Goal: Transaction & Acquisition: Subscribe to service/newsletter

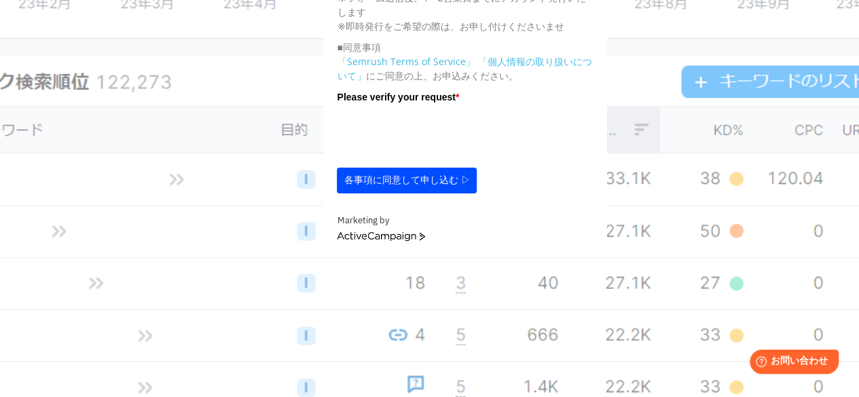
scroll to position [602, 0]
click at [433, 183] on button "各事項に同意して申し込む ▷" at bounding box center [407, 180] width 140 height 26
click at [462, 185] on button "各事項に同意して申し込む ▷" at bounding box center [407, 180] width 140 height 26
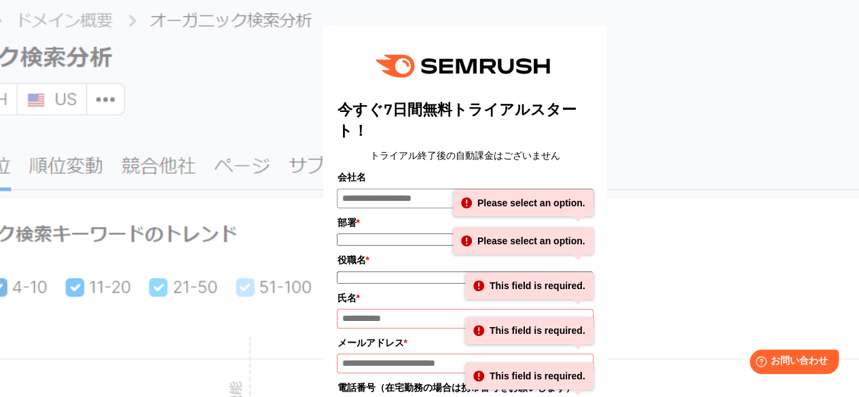
scroll to position [78, 0]
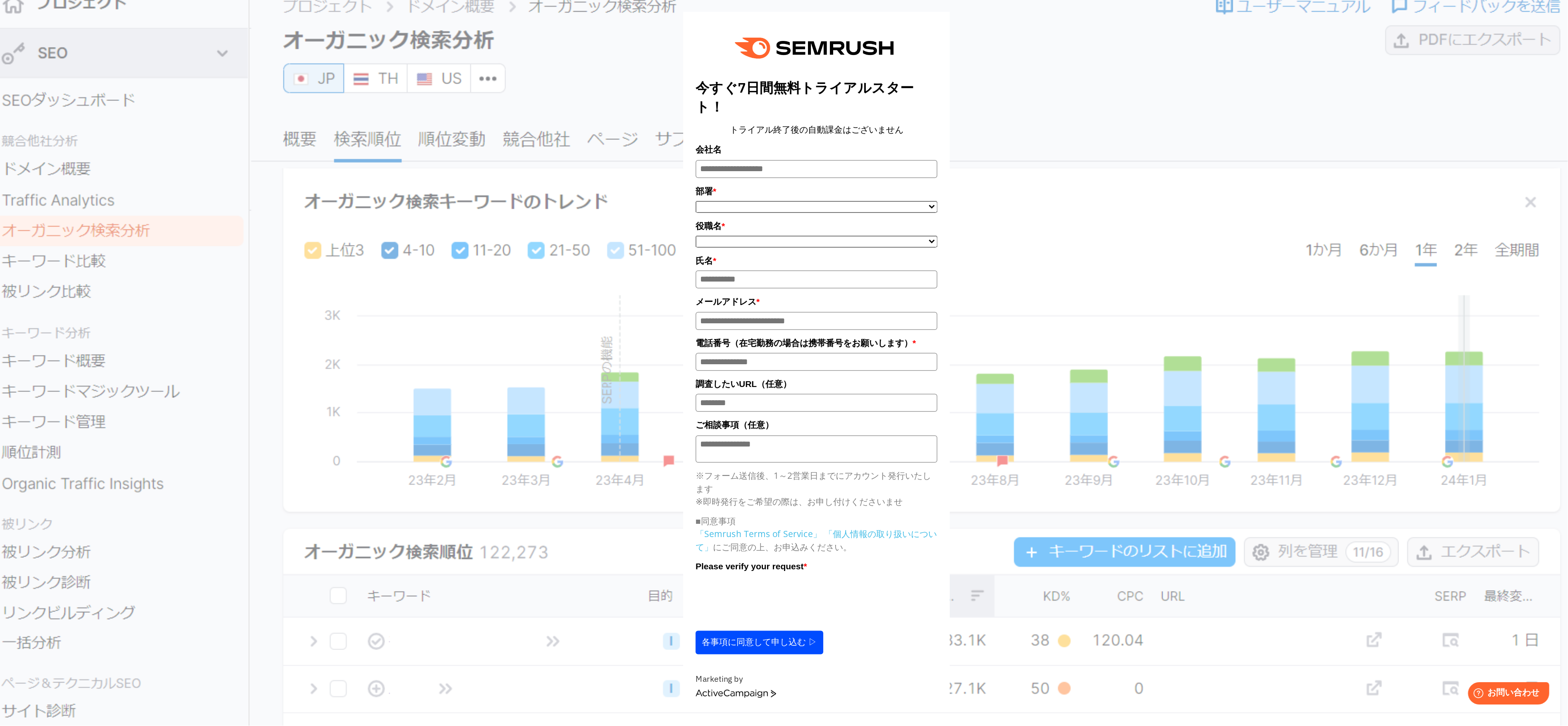
scroll to position [26, 0]
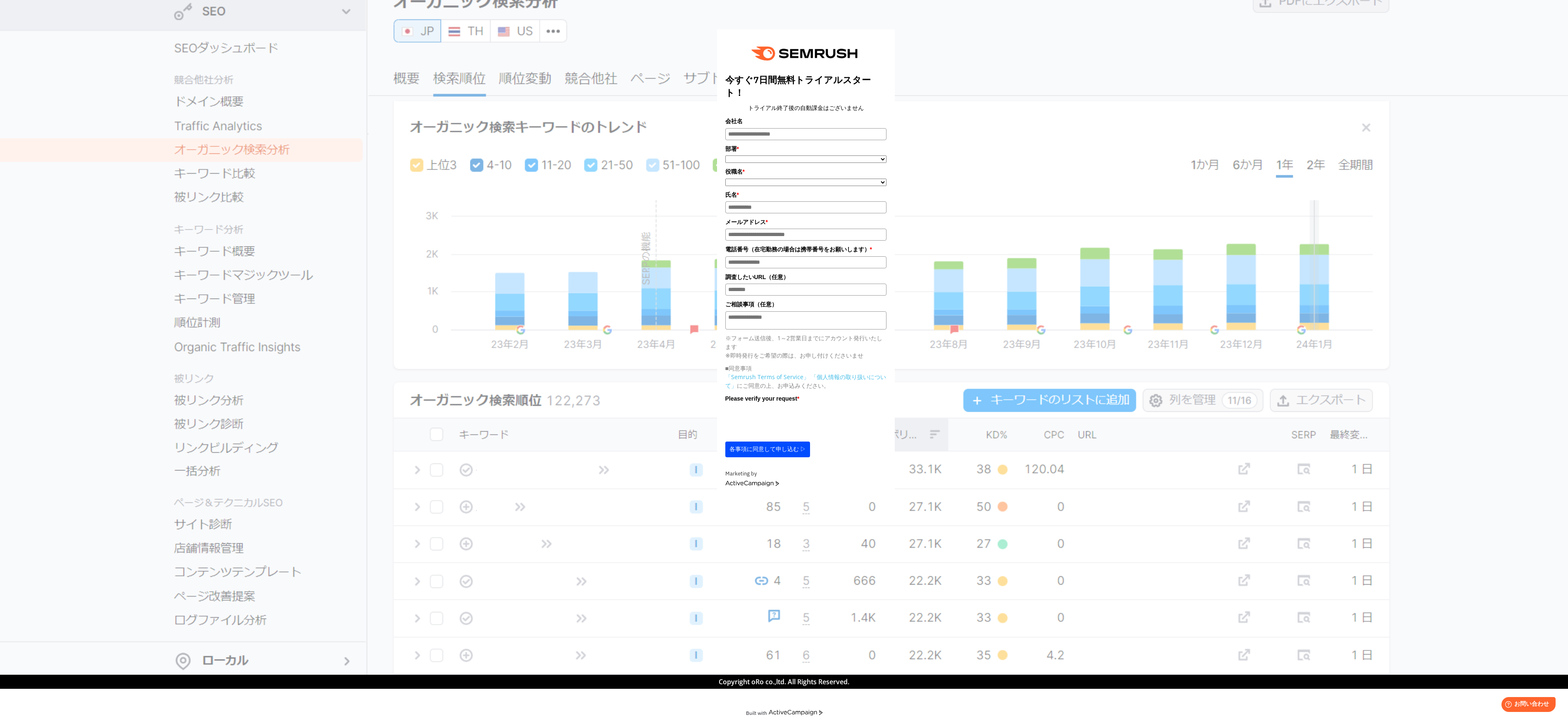
drag, startPoint x: 520, startPoint y: 1, endPoint x: 1030, endPoint y: 512, distance: 722.0
click at [522, 235] on section "今すぐ7日間無料トライアルスタート！ トライアル終了後の自動課金はございません 会社名 部署 * ***** **** ******* ***** ****" at bounding box center [784, 325] width 1568 height 702
